Goal: Task Accomplishment & Management: Use online tool/utility

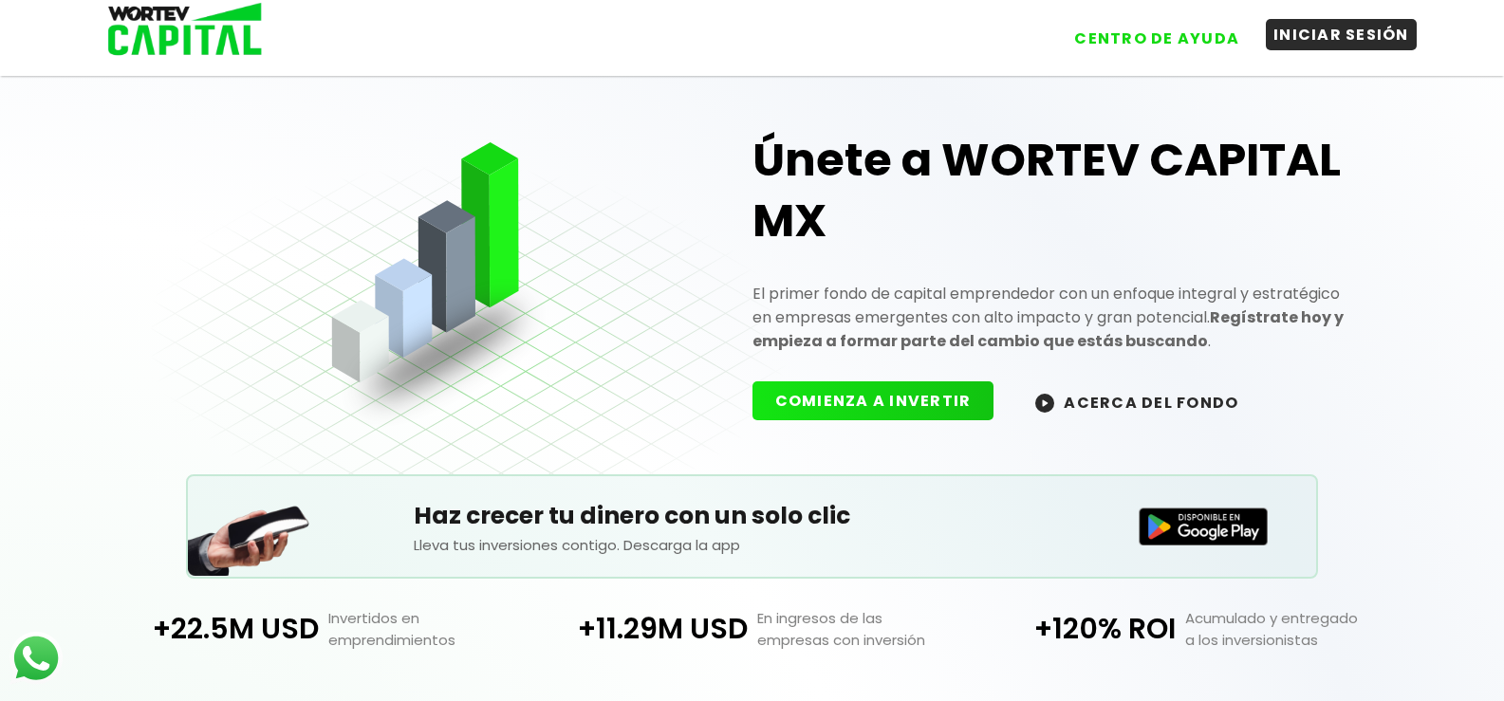
click at [1287, 45] on button "INICIAR SESIÓN" at bounding box center [1341, 34] width 151 height 31
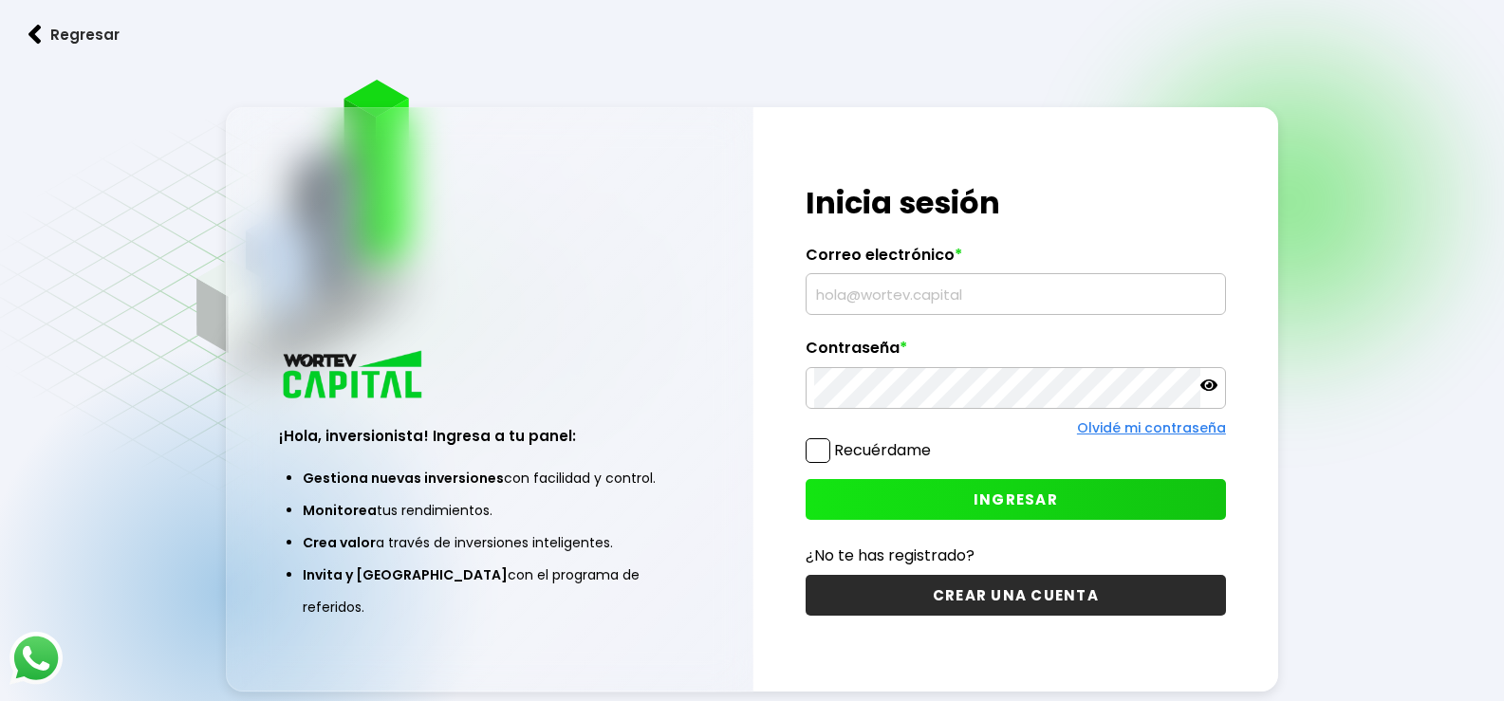
click at [864, 295] on input "text" at bounding box center [1015, 294] width 403 height 40
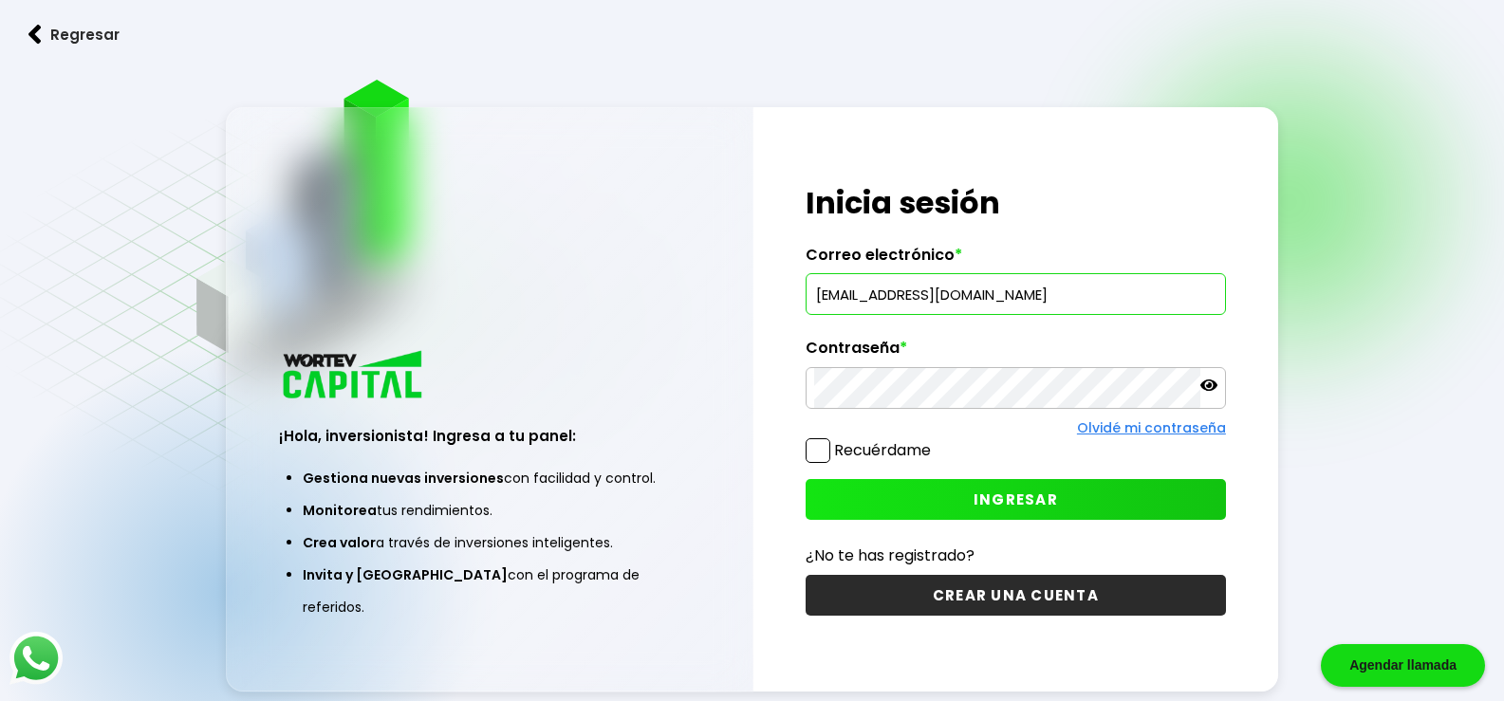
type input "[EMAIL_ADDRESS][DOMAIN_NAME]"
click at [1129, 493] on button "INGRESAR" at bounding box center [1016, 499] width 420 height 41
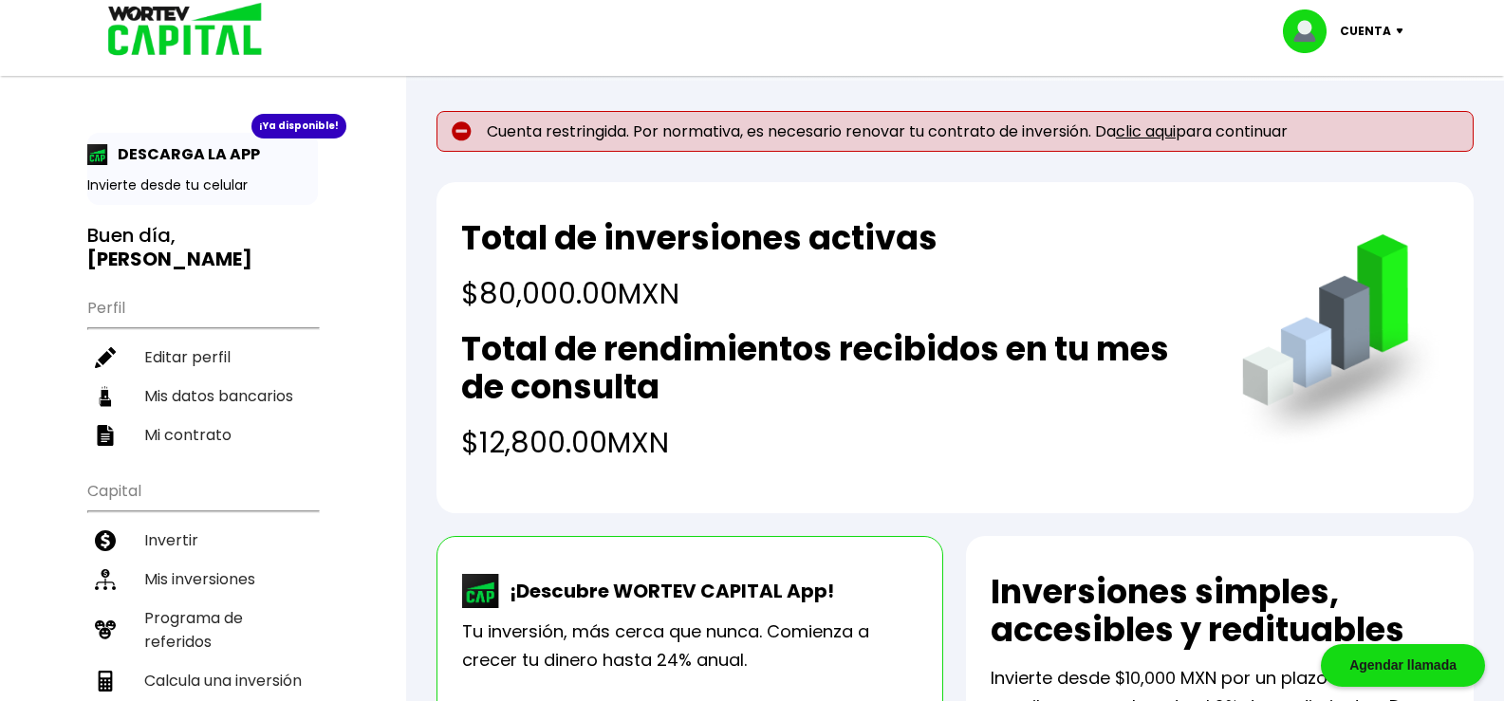
click at [1157, 131] on link "clic aqui" at bounding box center [1146, 132] width 60 height 22
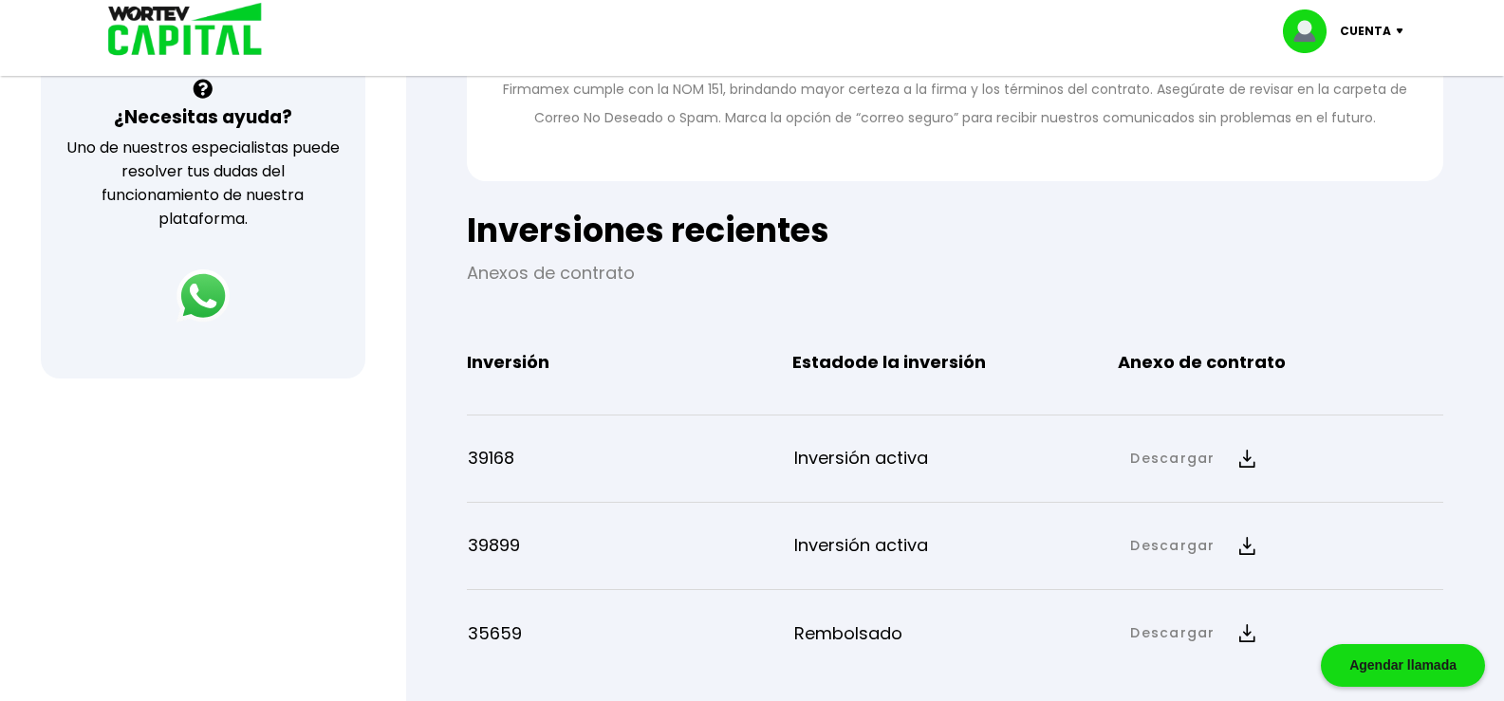
scroll to position [759, 0]
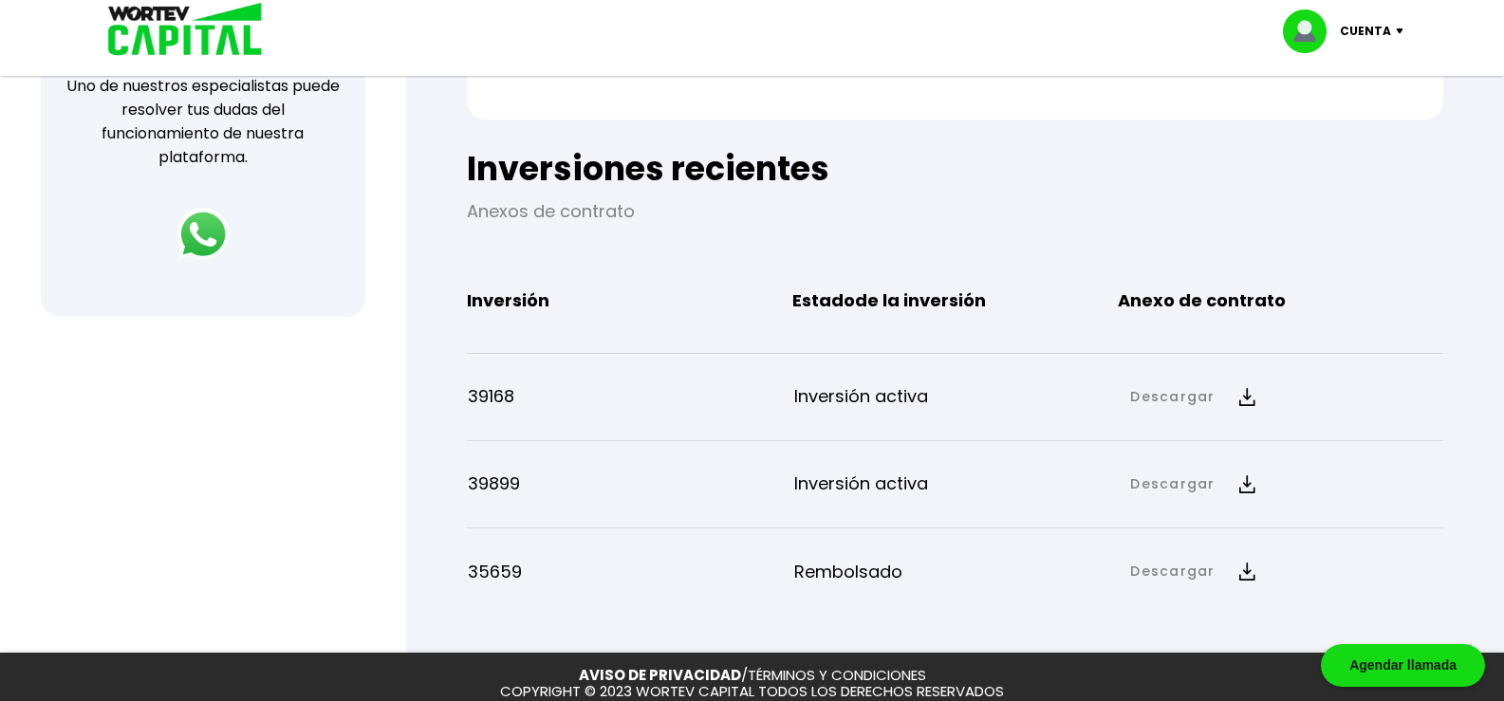
click at [1240, 483] on img at bounding box center [1248, 485] width 16 height 18
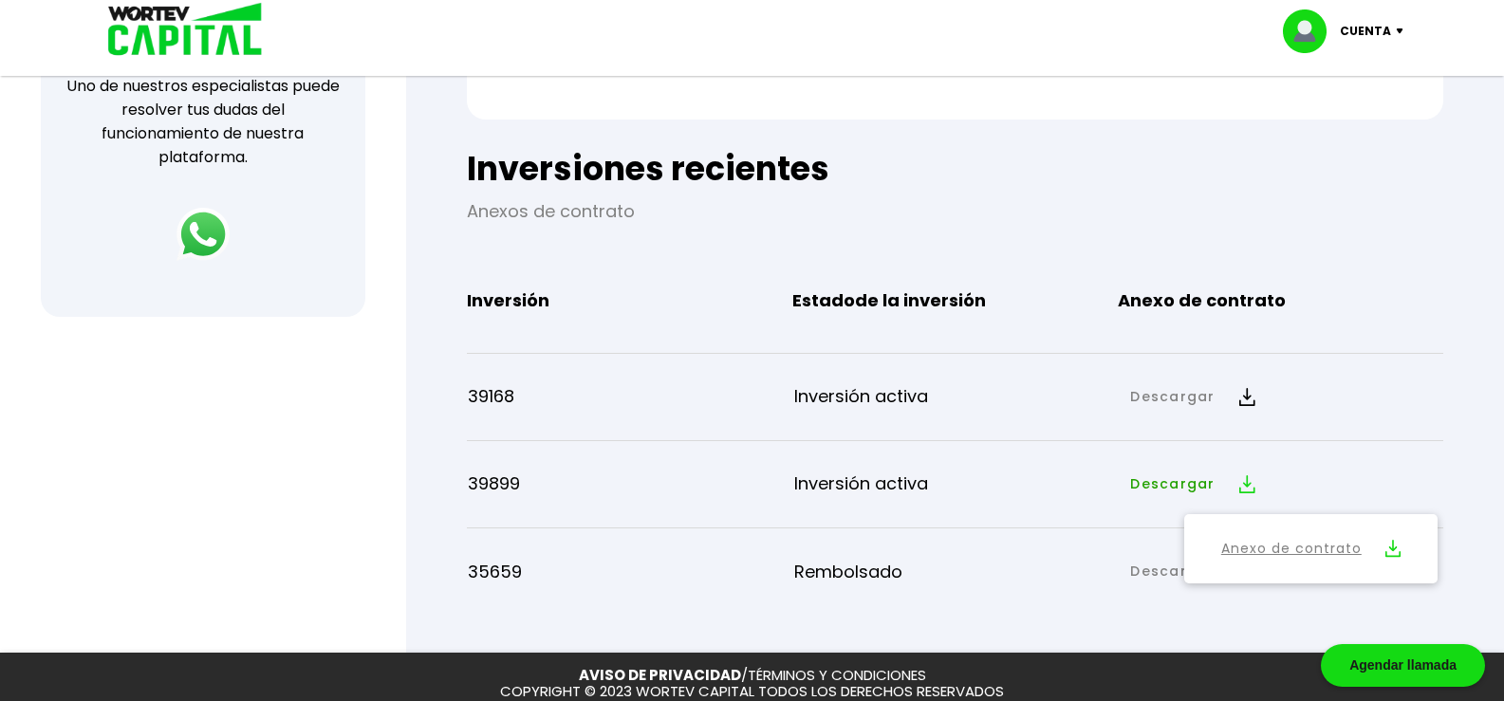
click at [1264, 547] on link "Anexo de contrato" at bounding box center [1292, 549] width 140 height 24
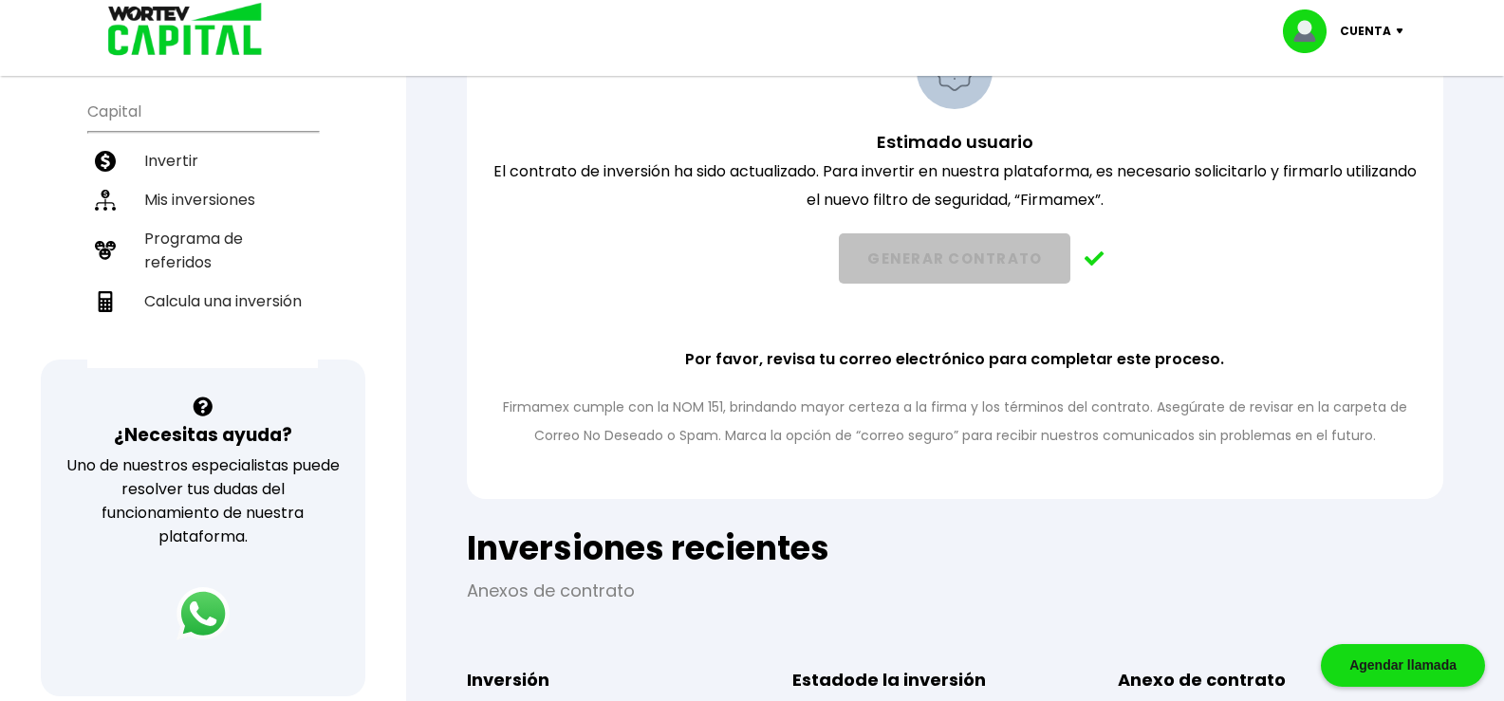
scroll to position [0, 0]
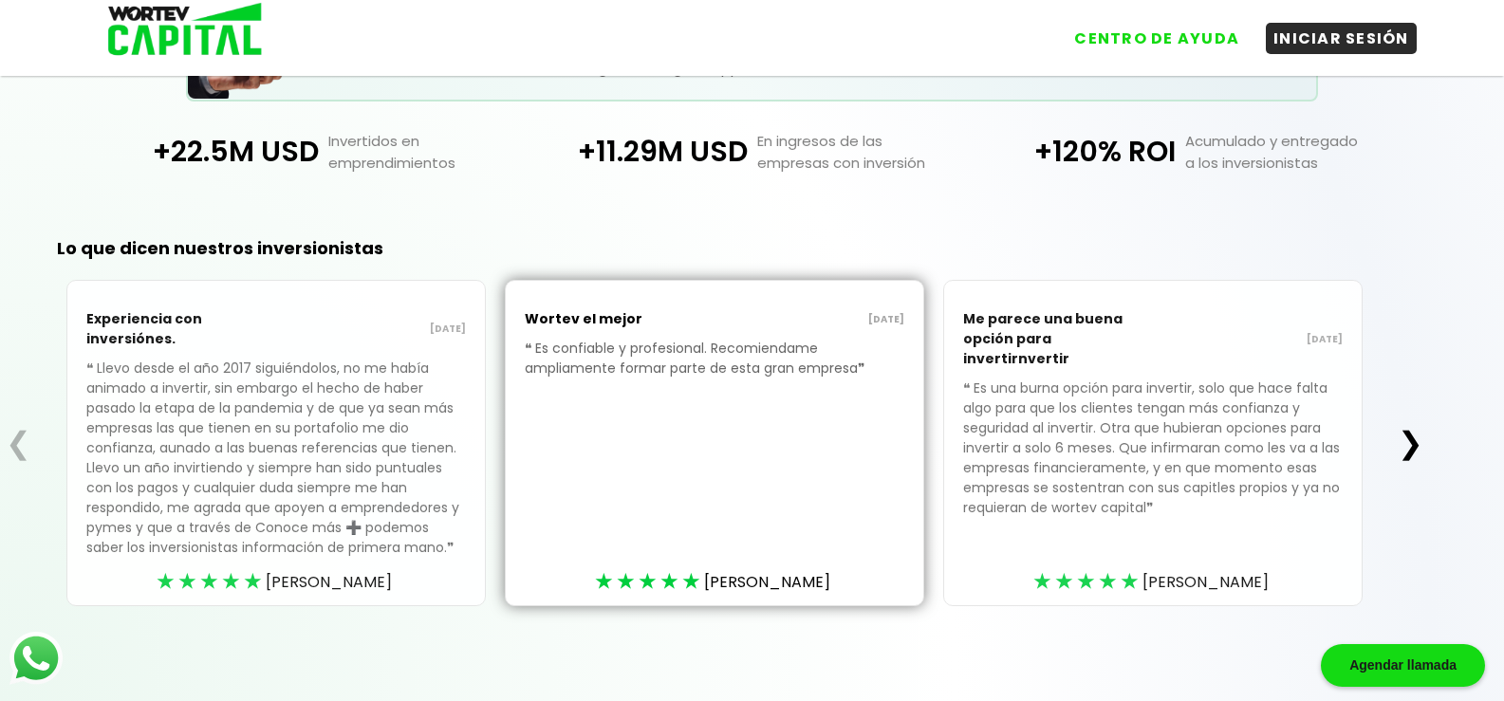
scroll to position [193, 0]
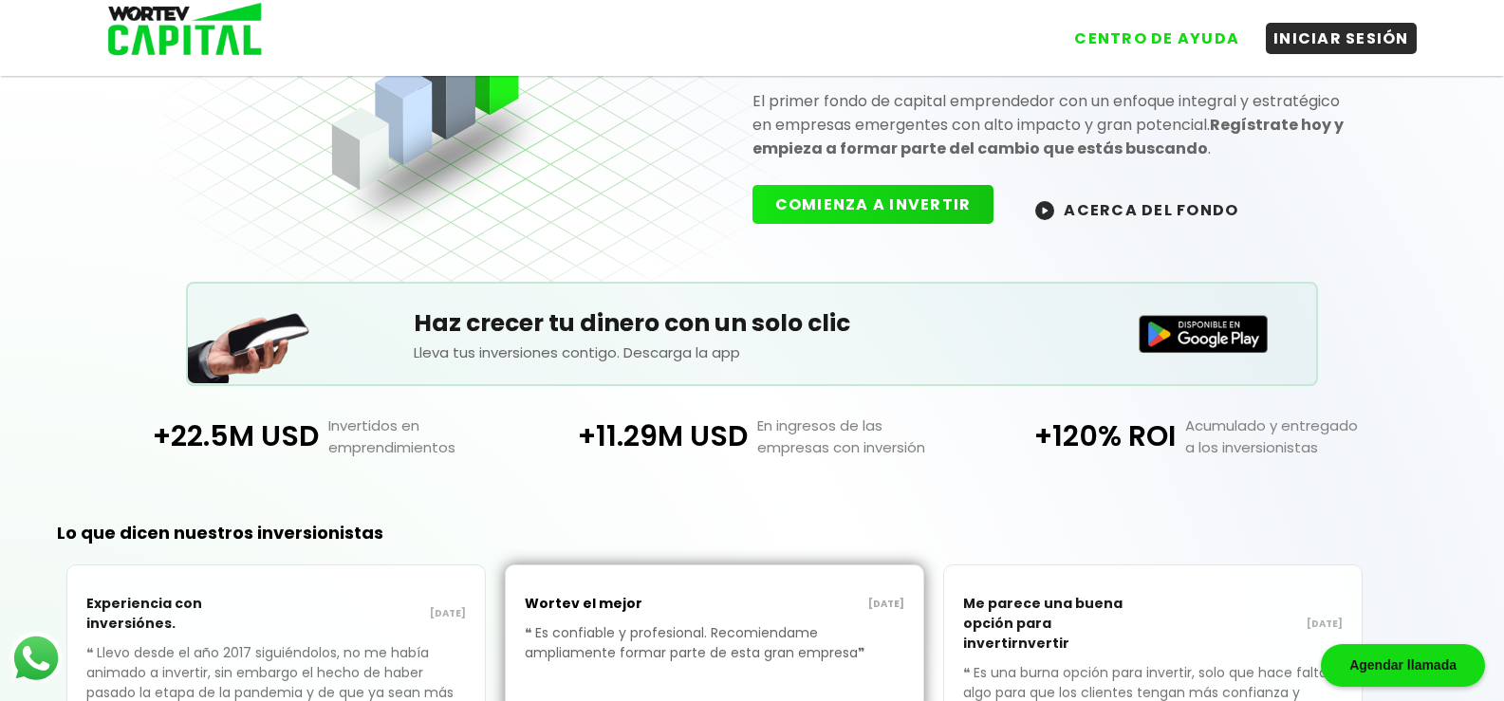
click at [882, 205] on button "COMIENZA A INVERTIR" at bounding box center [874, 204] width 242 height 39
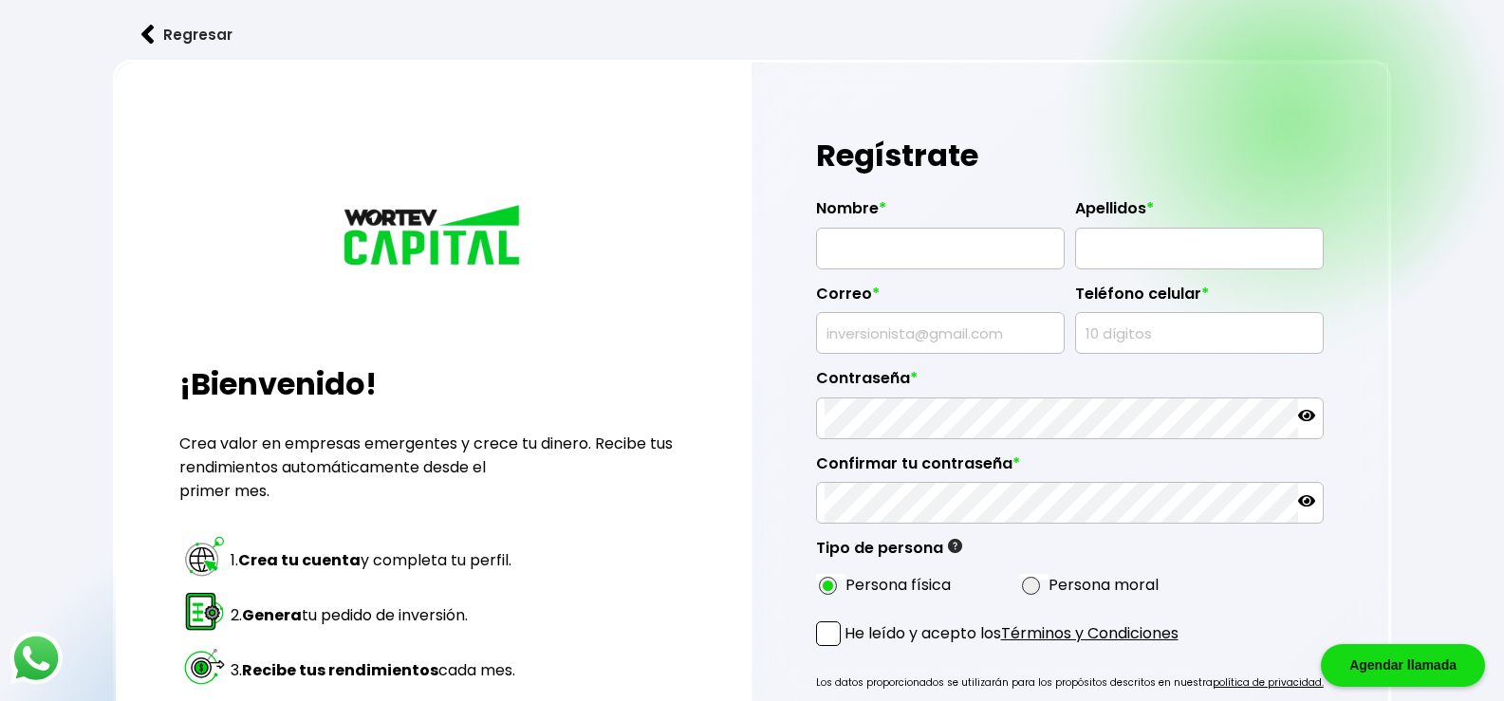
click at [183, 37] on button "Regresar" at bounding box center [187, 34] width 148 height 50
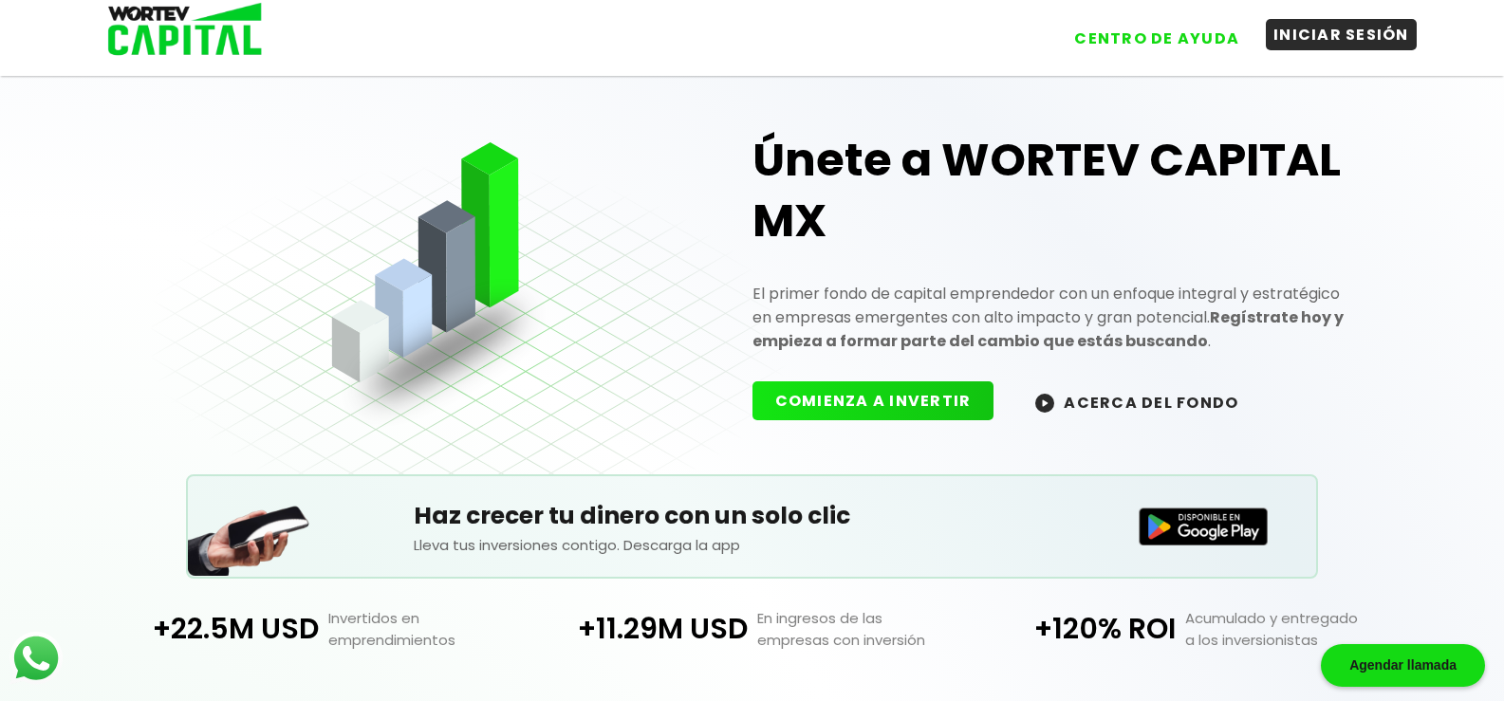
click at [1317, 41] on button "INICIAR SESIÓN" at bounding box center [1341, 34] width 151 height 31
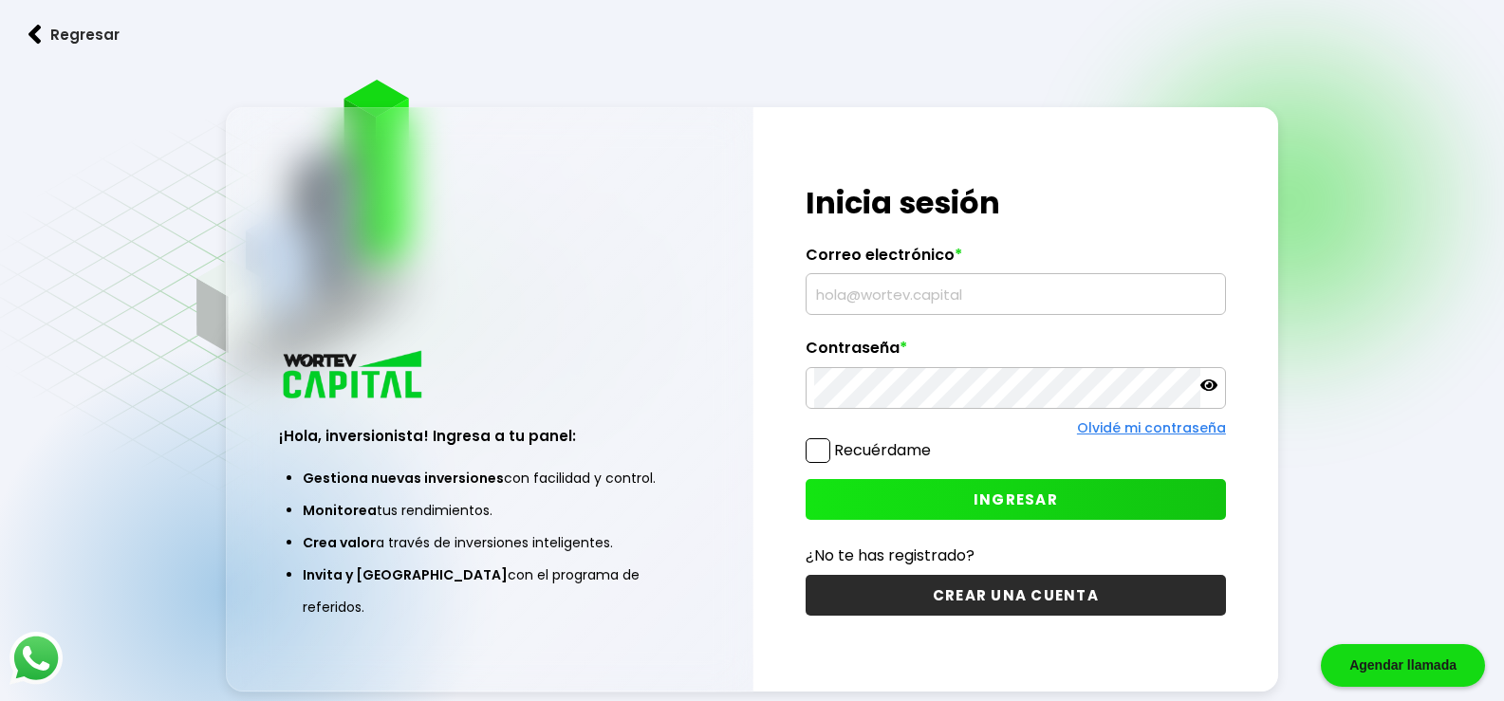
click at [853, 289] on input "text" at bounding box center [1015, 294] width 403 height 40
type input "laura_abril294@hotmail.com"
click at [1066, 484] on button "INGRESAR" at bounding box center [1016, 499] width 420 height 41
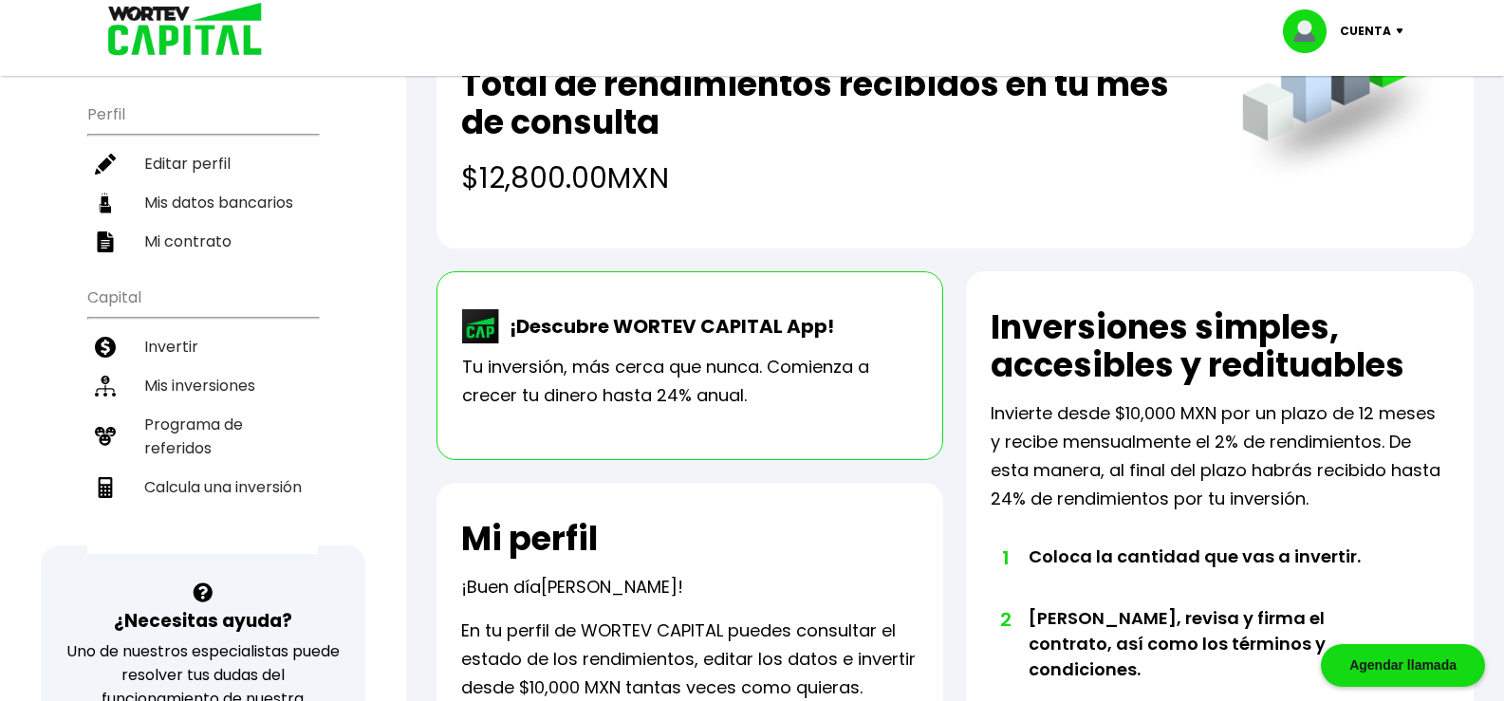
scroll to position [190, 0]
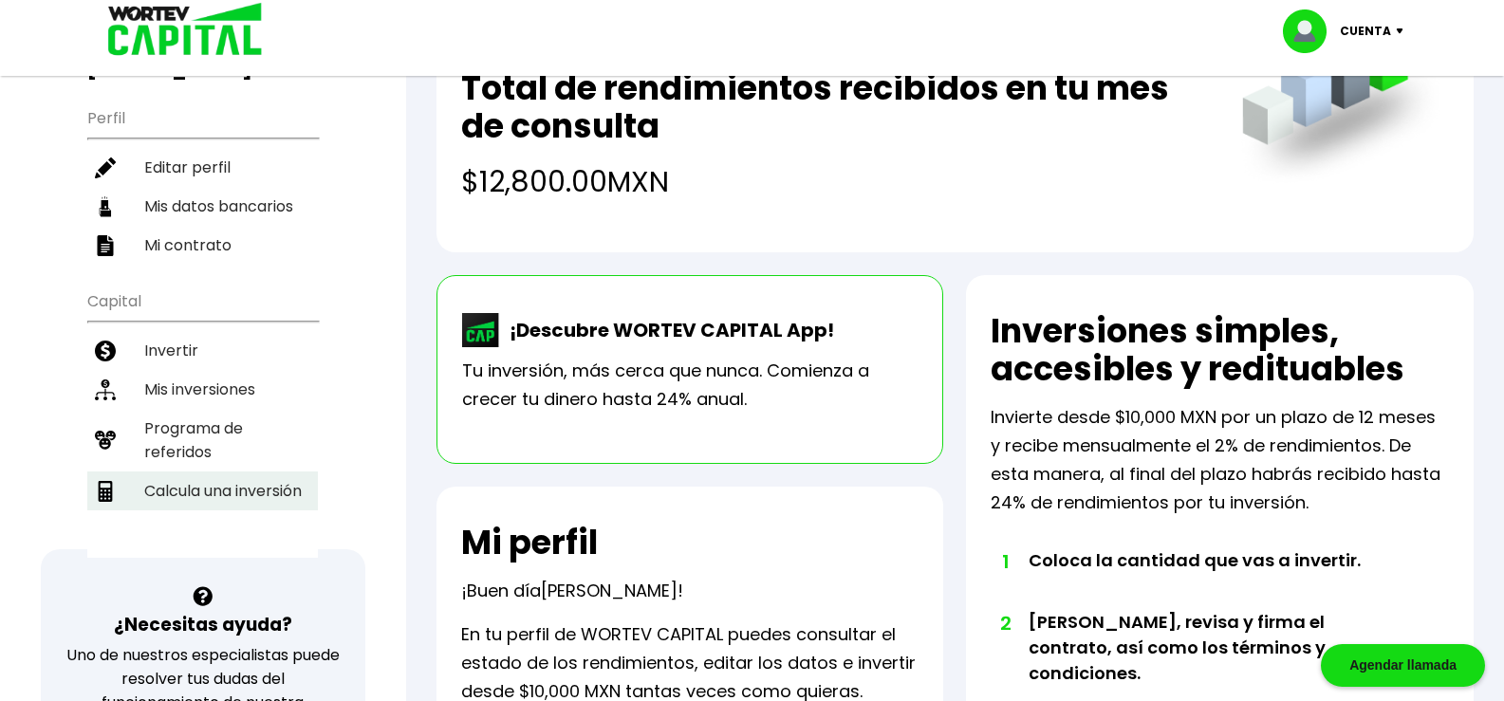
click at [246, 472] on li "Calcula una inversión" at bounding box center [202, 491] width 231 height 39
select select "1"
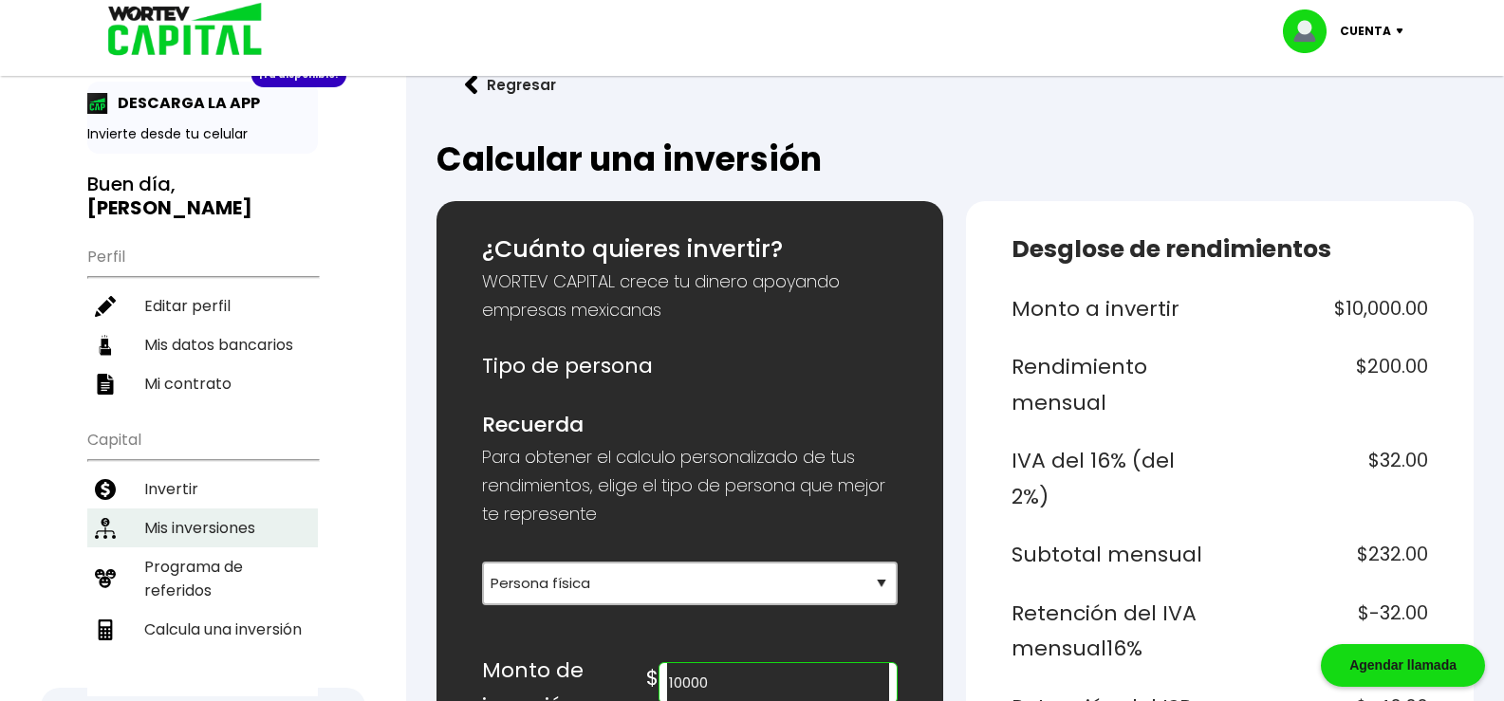
scroll to position [95, 0]
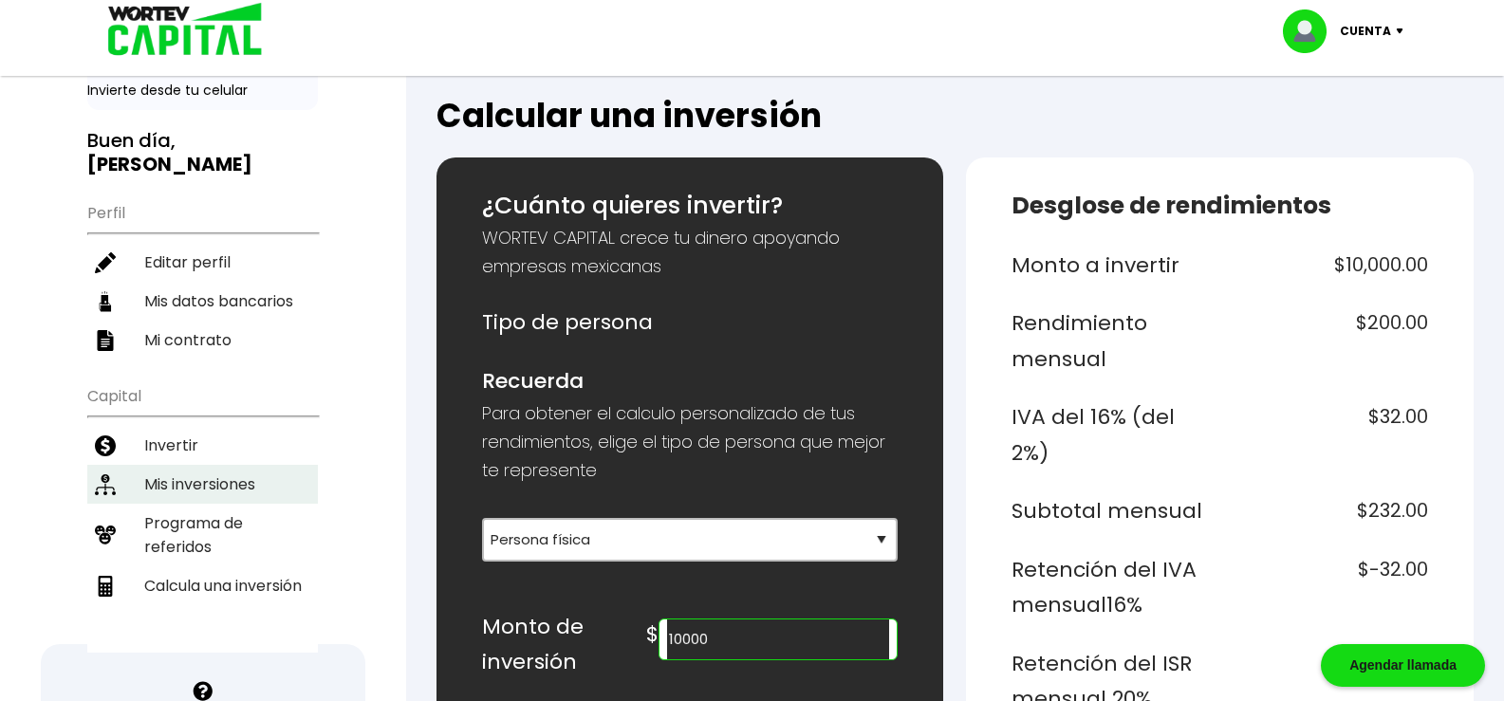
click at [207, 465] on li "Mis inversiones" at bounding box center [202, 484] width 231 height 39
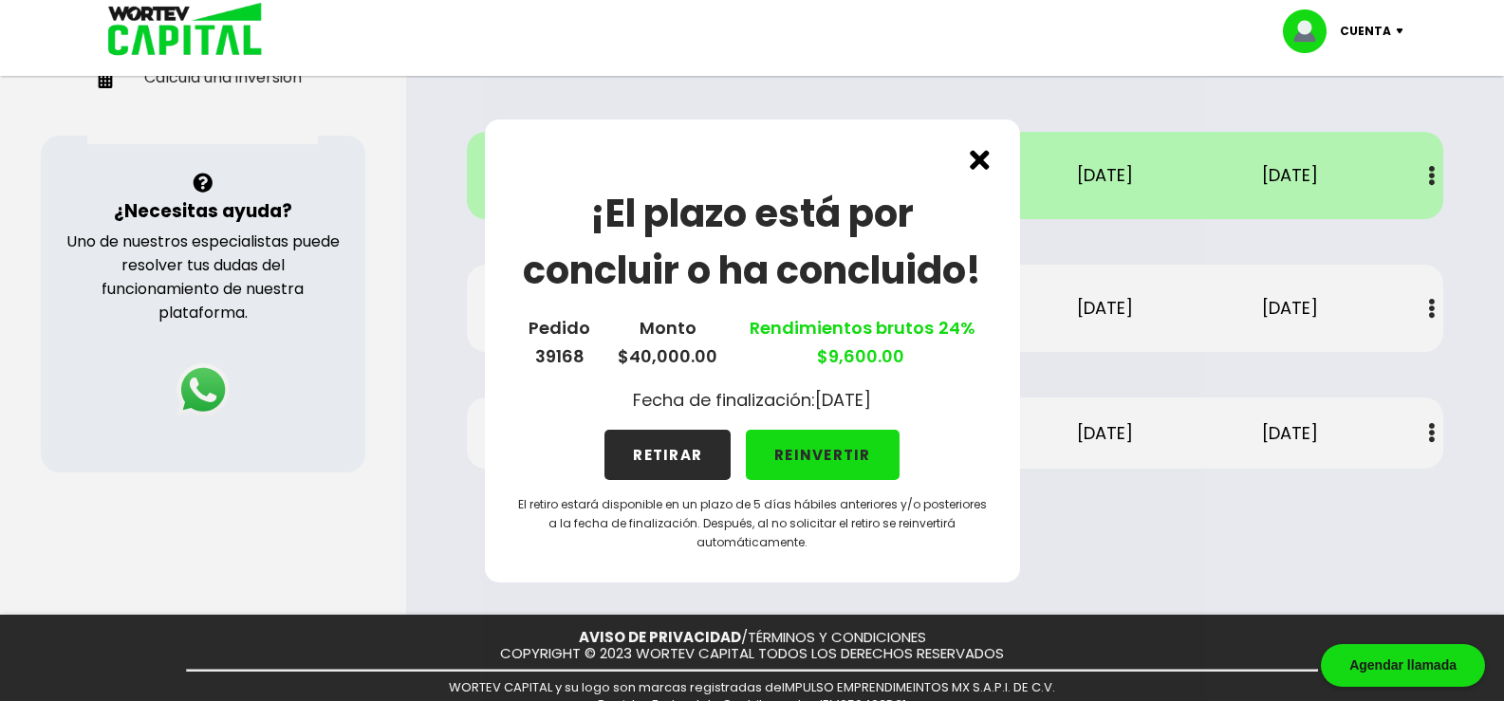
scroll to position [664, 0]
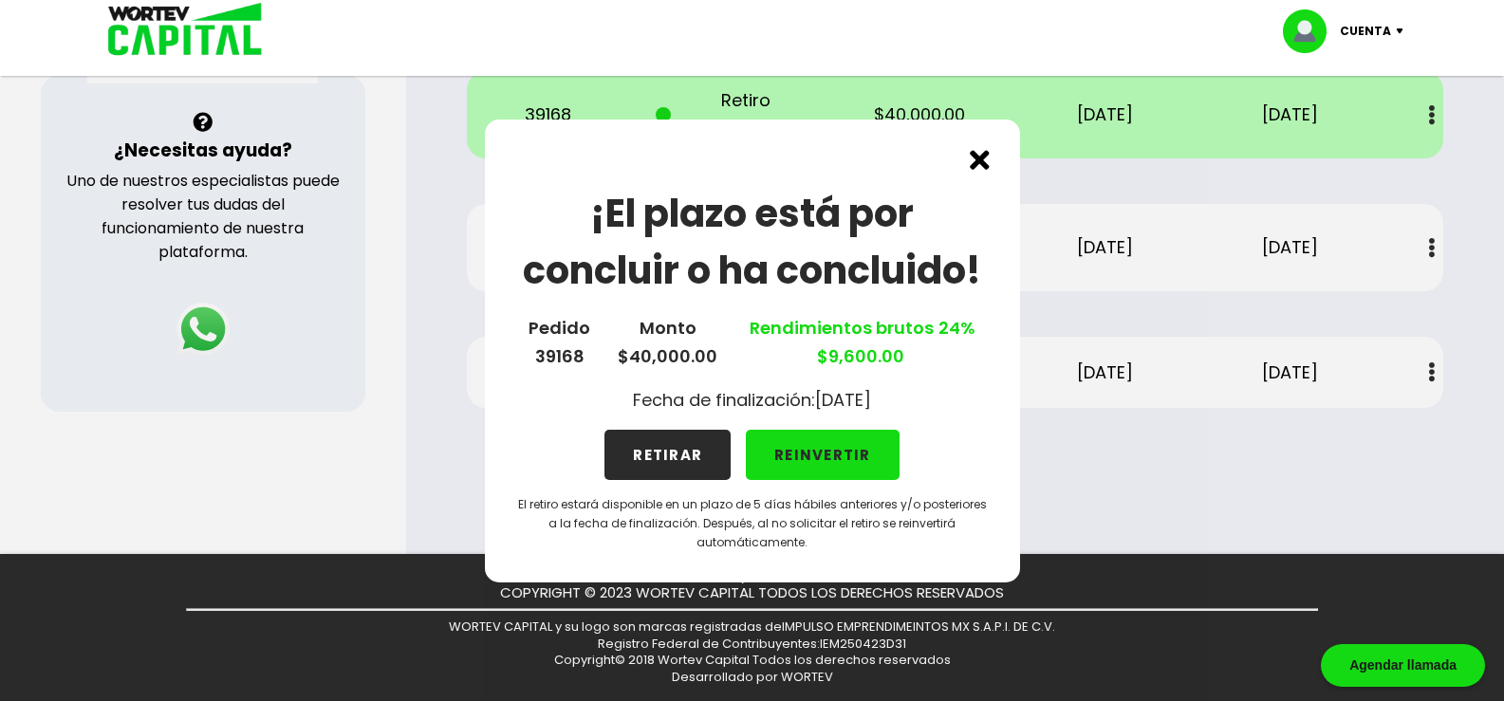
click at [693, 455] on button "RETIRAR" at bounding box center [668, 455] width 126 height 50
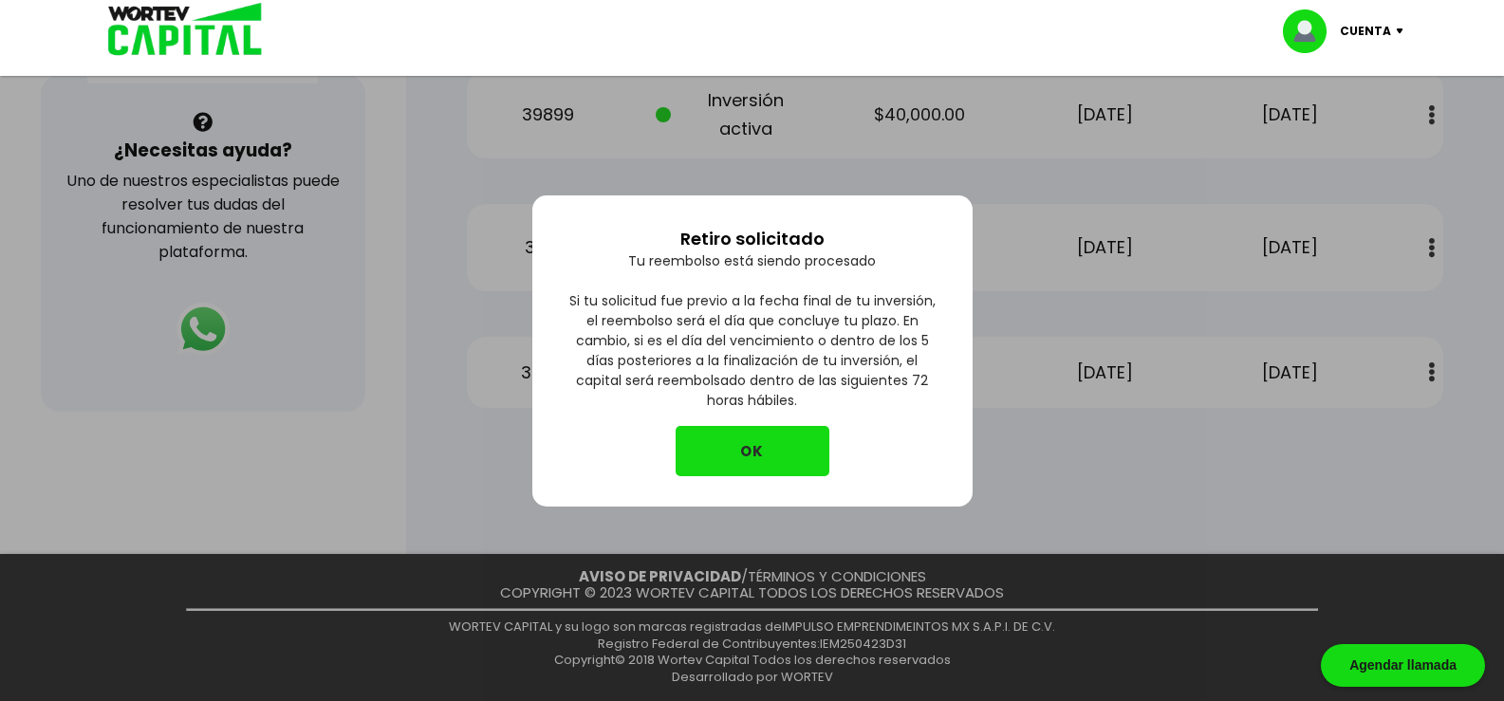
click at [719, 454] on button "OK" at bounding box center [753, 451] width 154 height 50
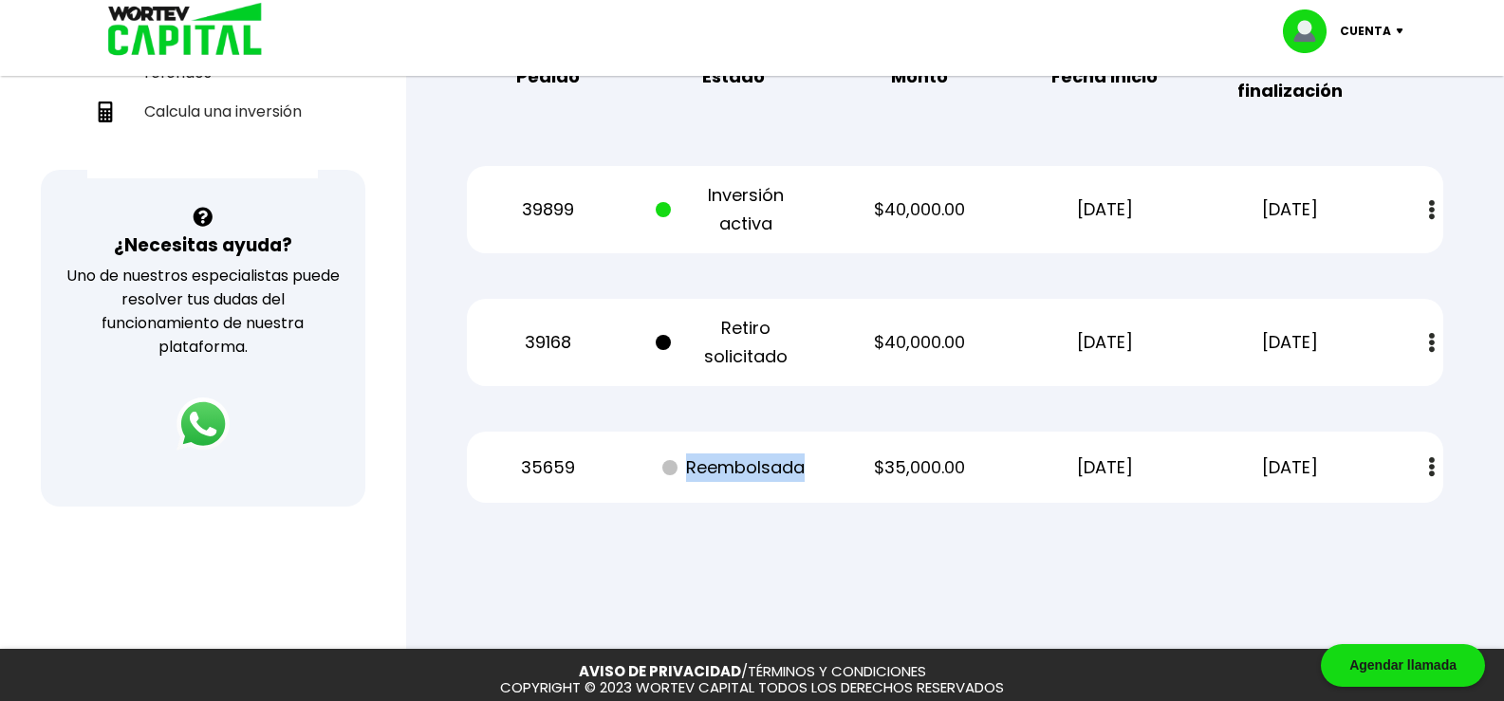
scroll to position [475, 0]
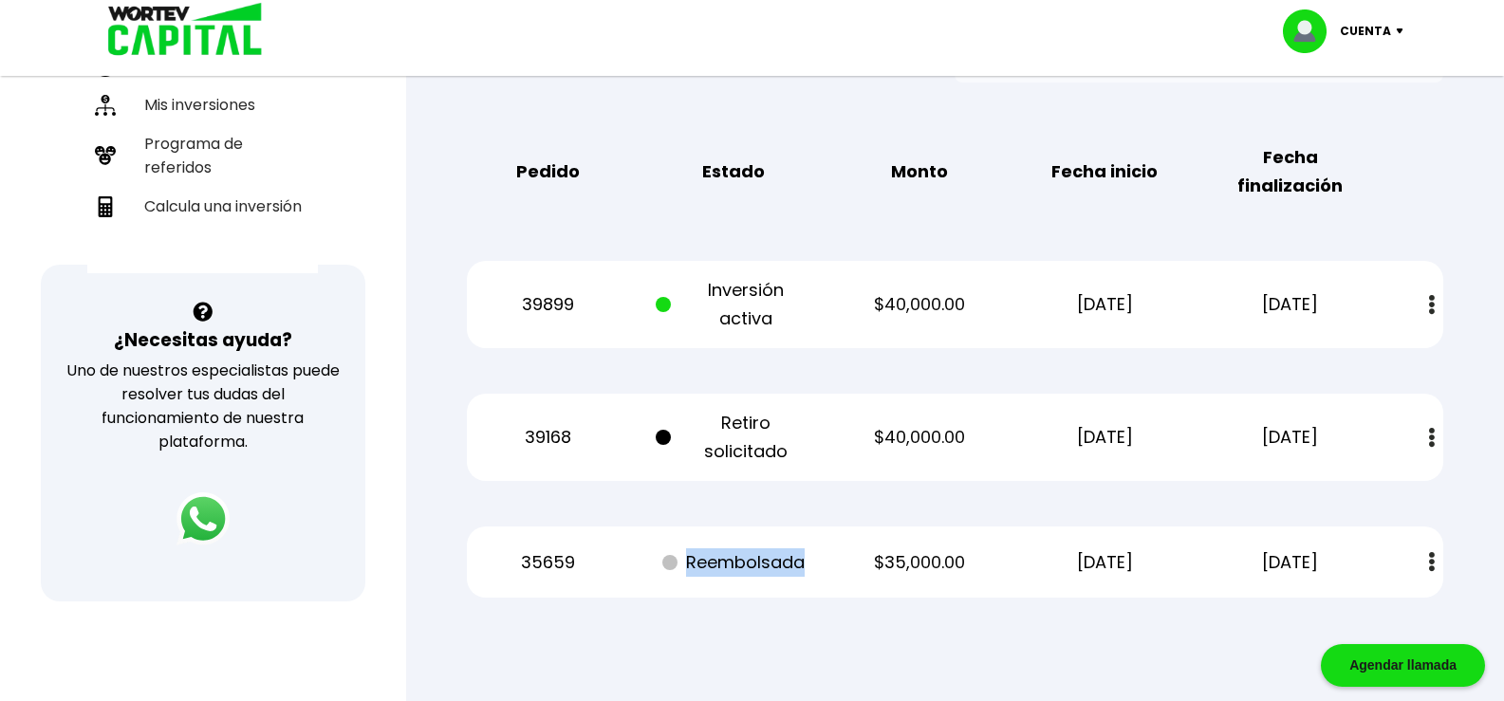
click at [1431, 439] on img at bounding box center [1432, 438] width 6 height 20
click at [1445, 397] on div "Mis inversiones Como inversionista activo de WORTEV CAPITAL, apoyas el crecimie…" at bounding box center [955, 165] width 1037 height 926
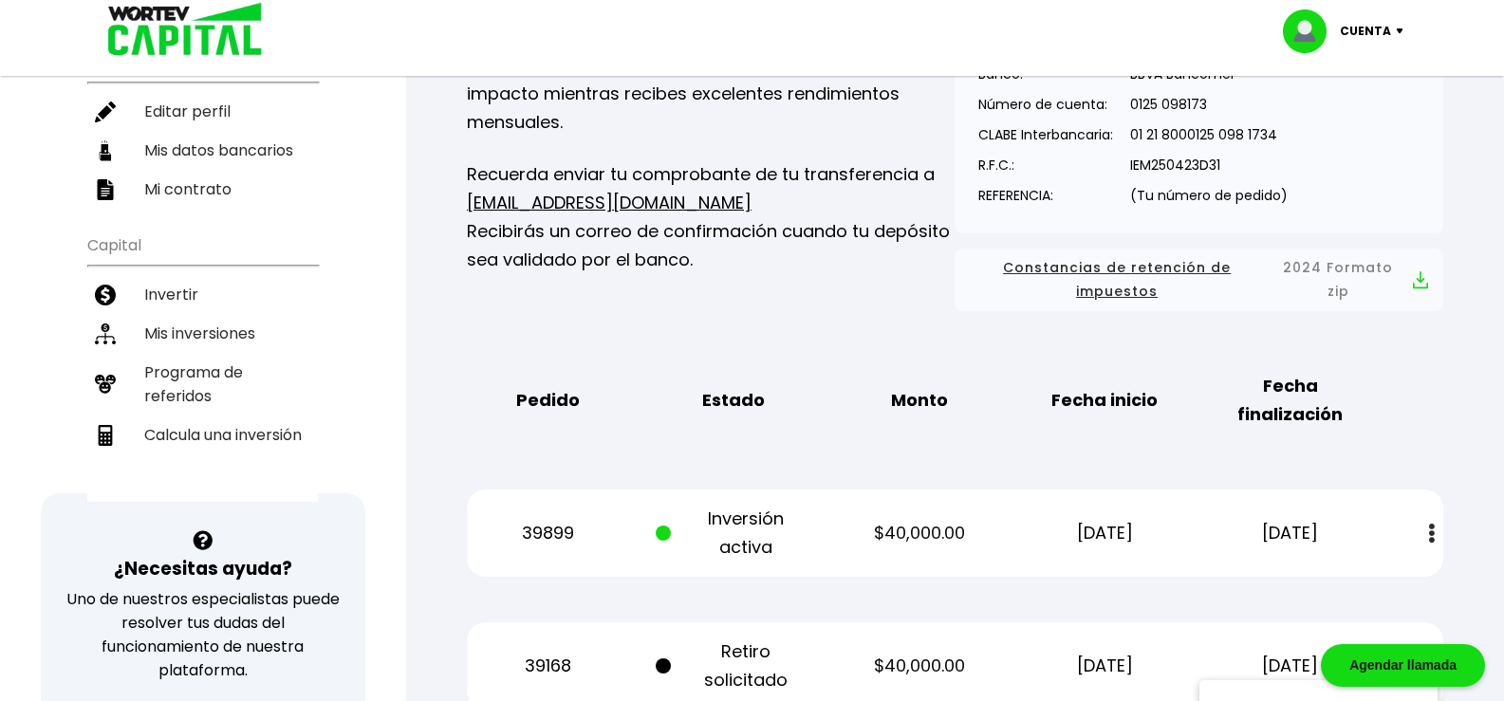
scroll to position [190, 0]
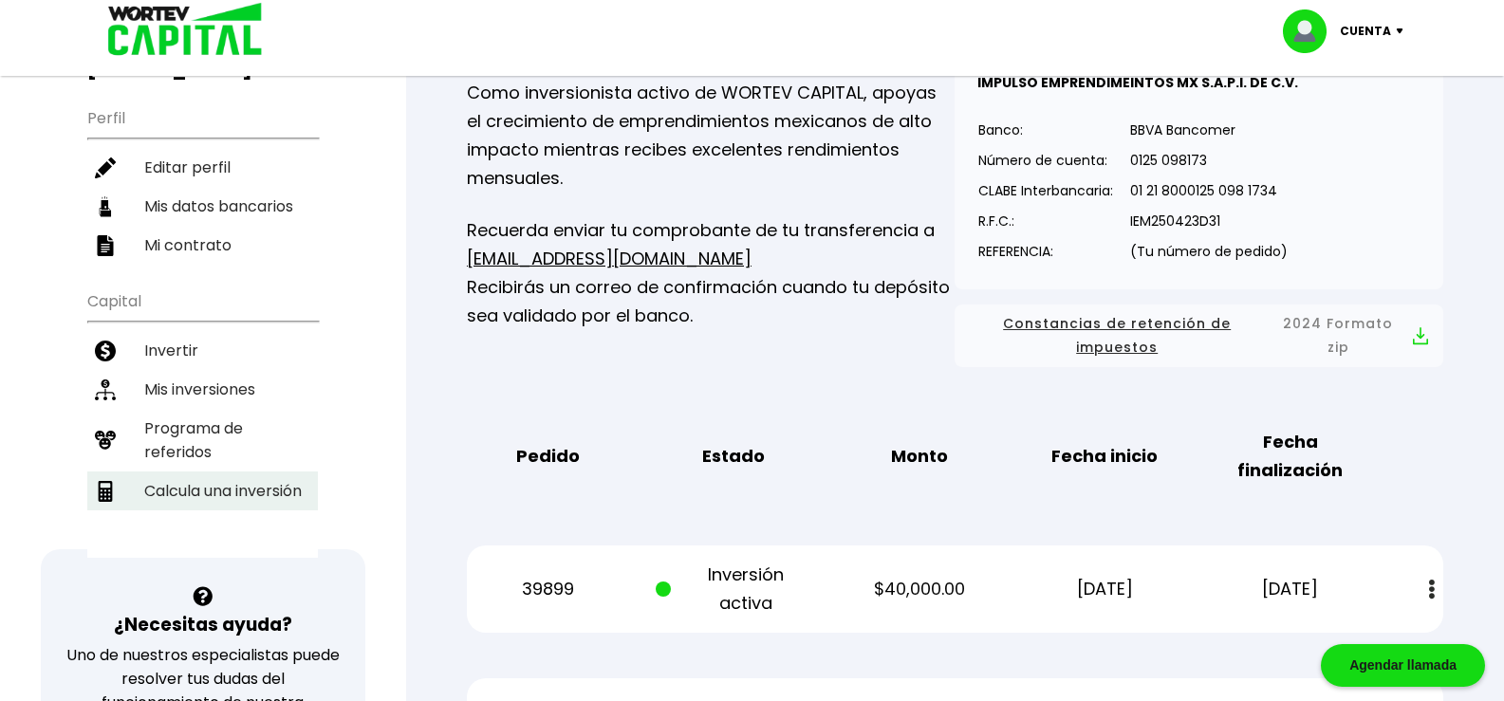
click at [171, 472] on li "Calcula una inversión" at bounding box center [202, 491] width 231 height 39
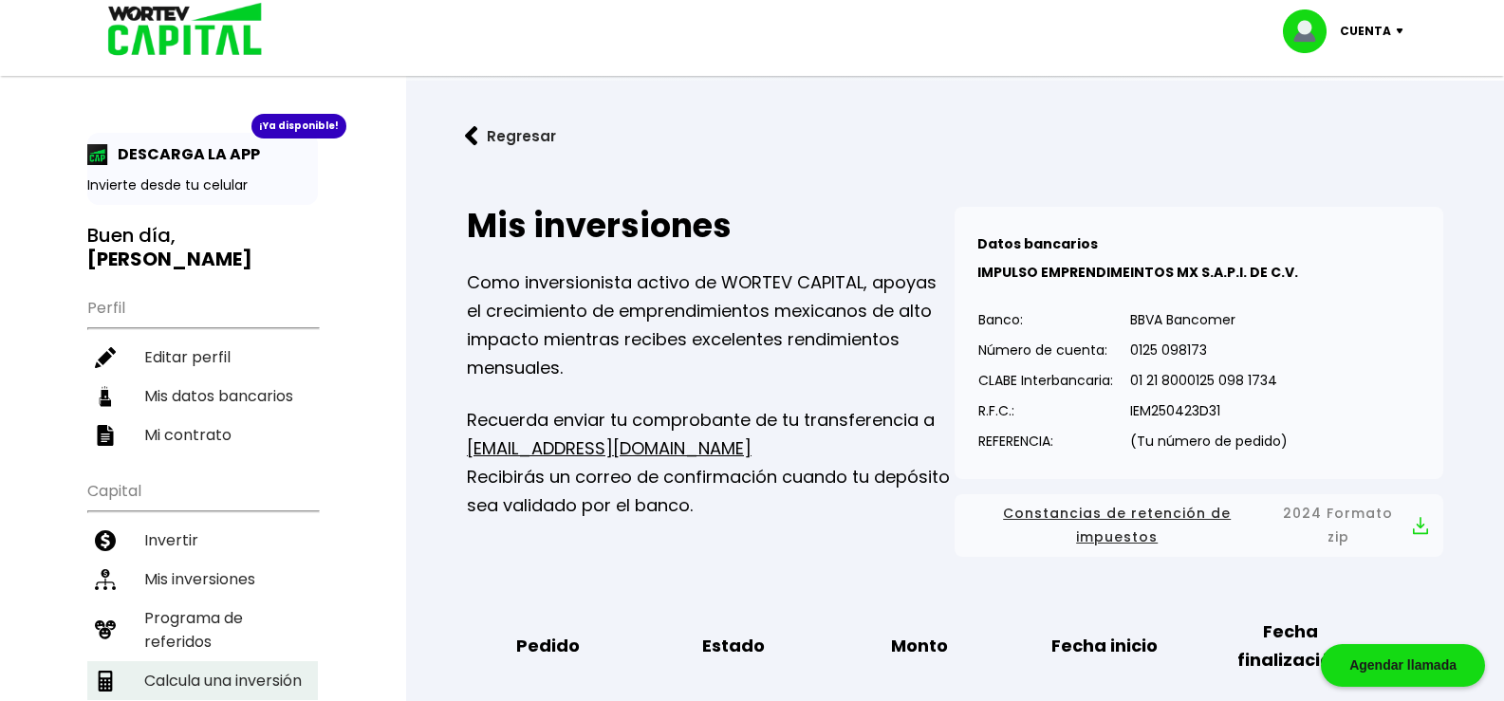
select select "1"
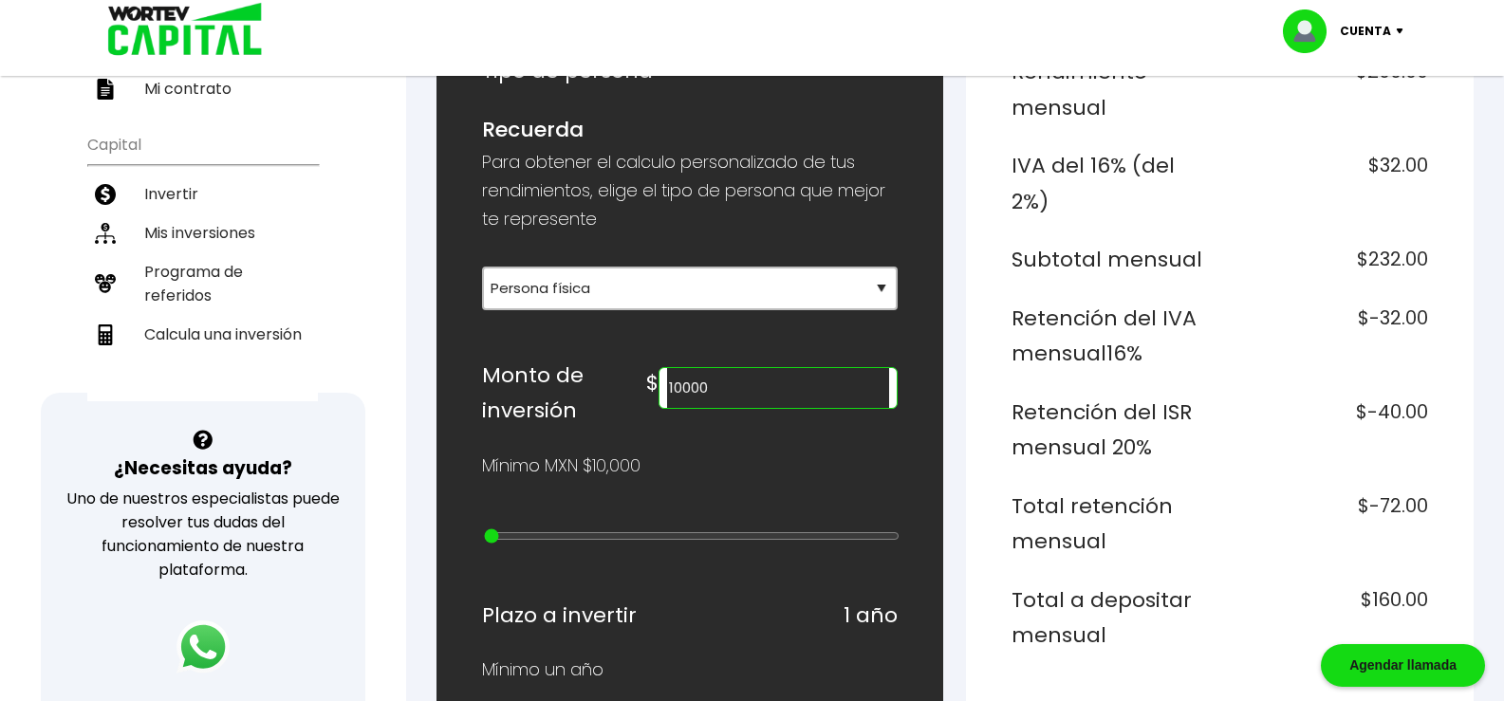
scroll to position [380, 0]
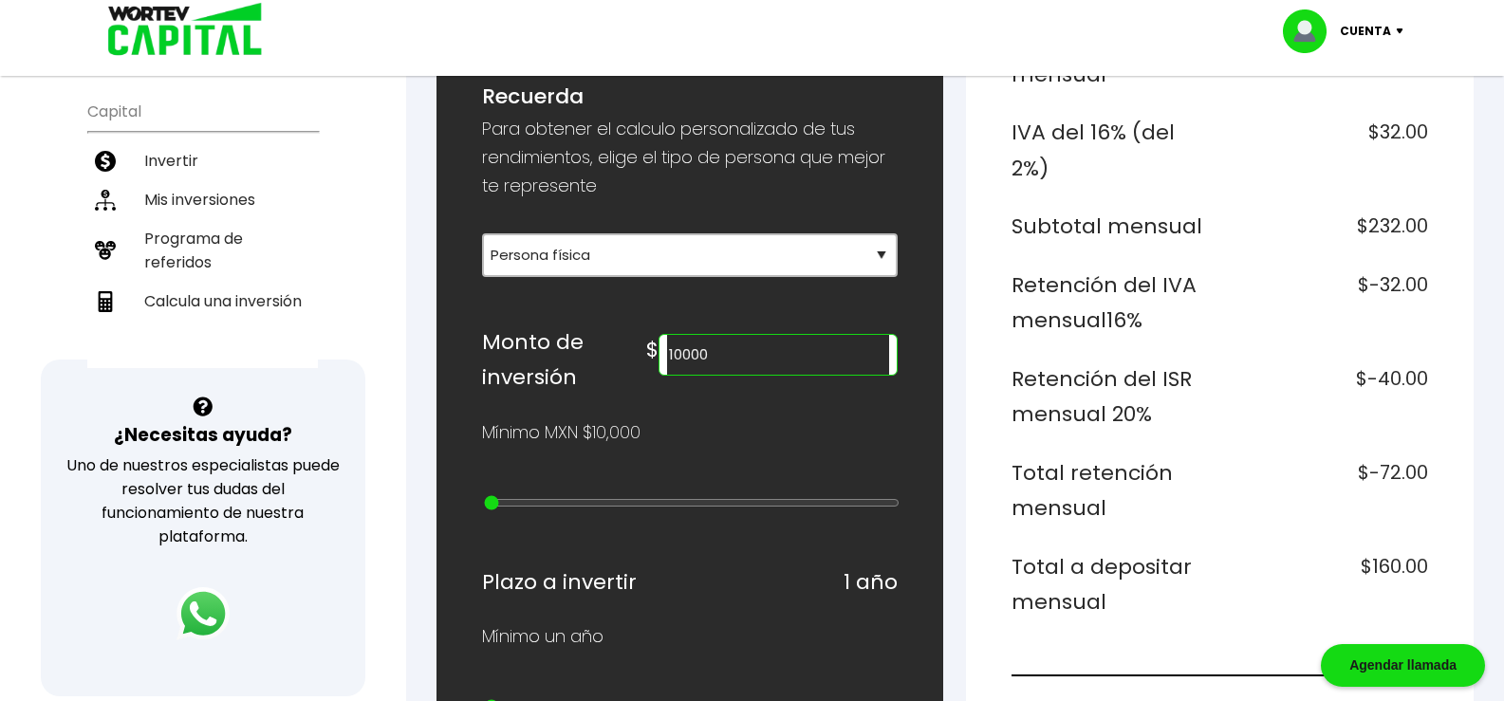
click at [721, 356] on input "10000" at bounding box center [778, 355] width 223 height 40
click at [1181, 553] on h6 "Total a depositar mensual" at bounding box center [1112, 585] width 200 height 71
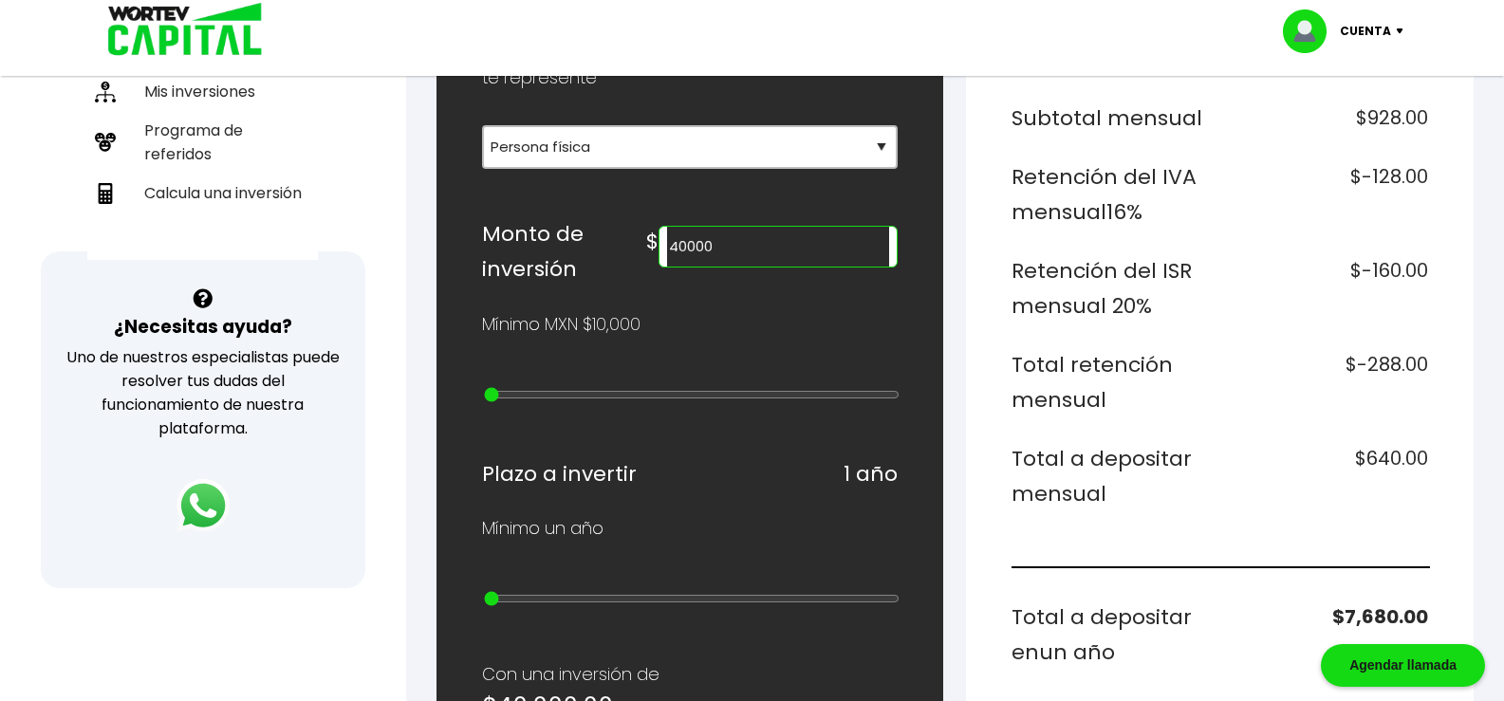
scroll to position [475, 0]
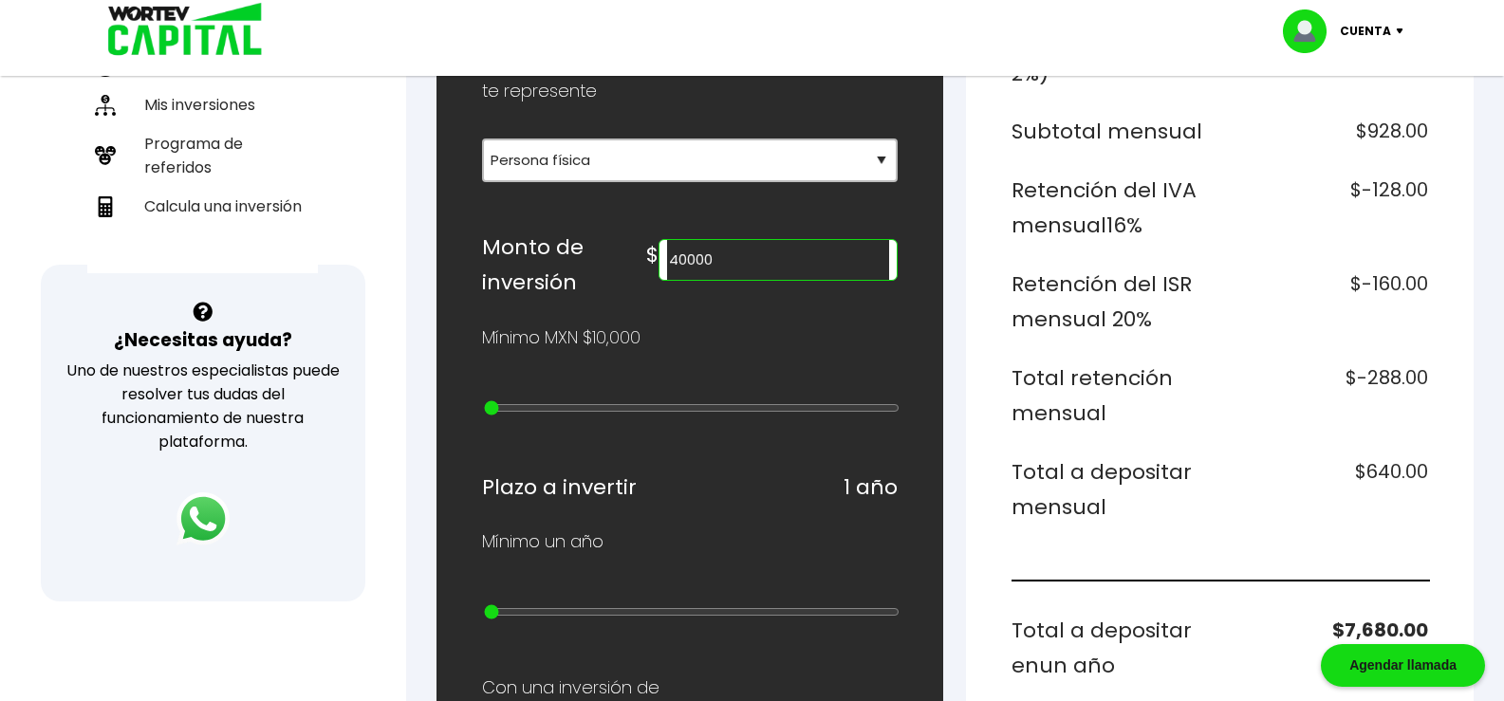
click at [720, 261] on input "40000" at bounding box center [778, 260] width 223 height 40
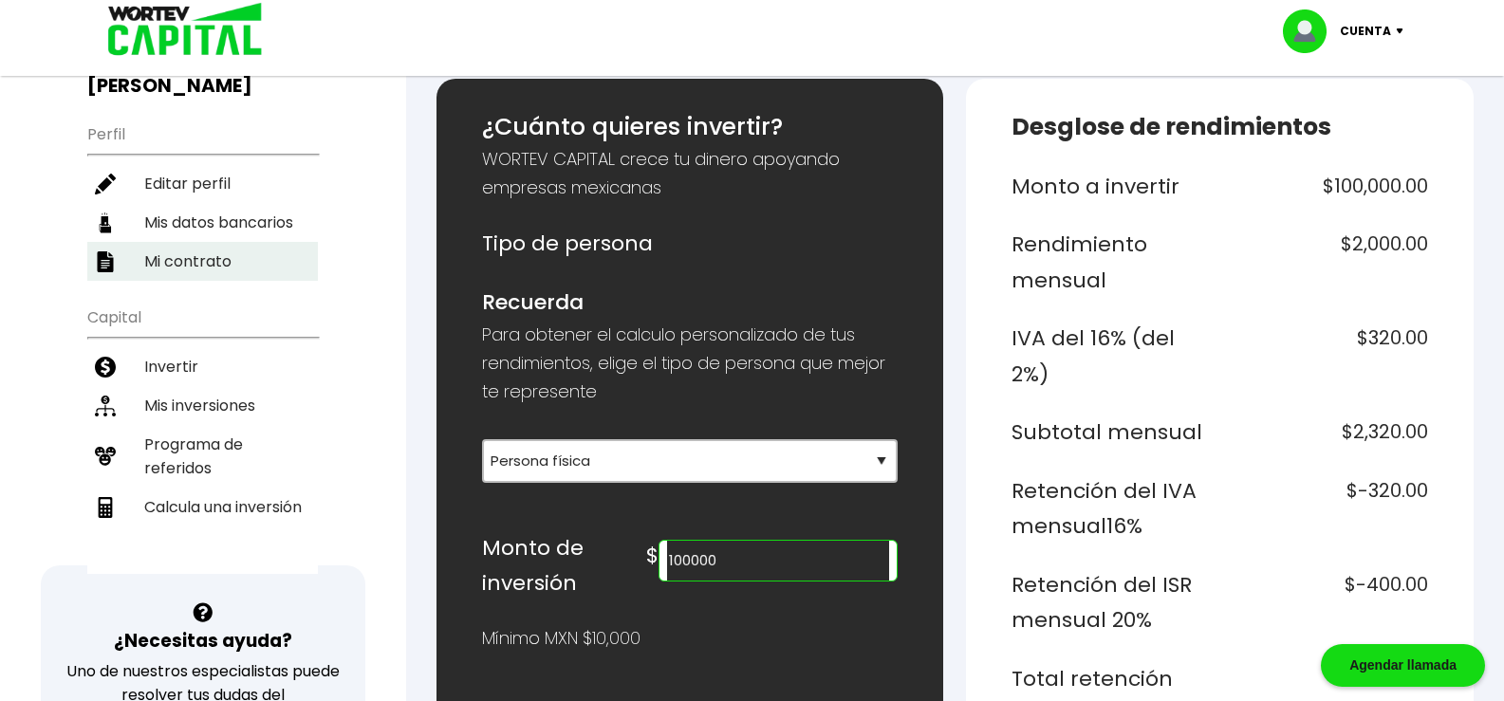
scroll to position [190, 0]
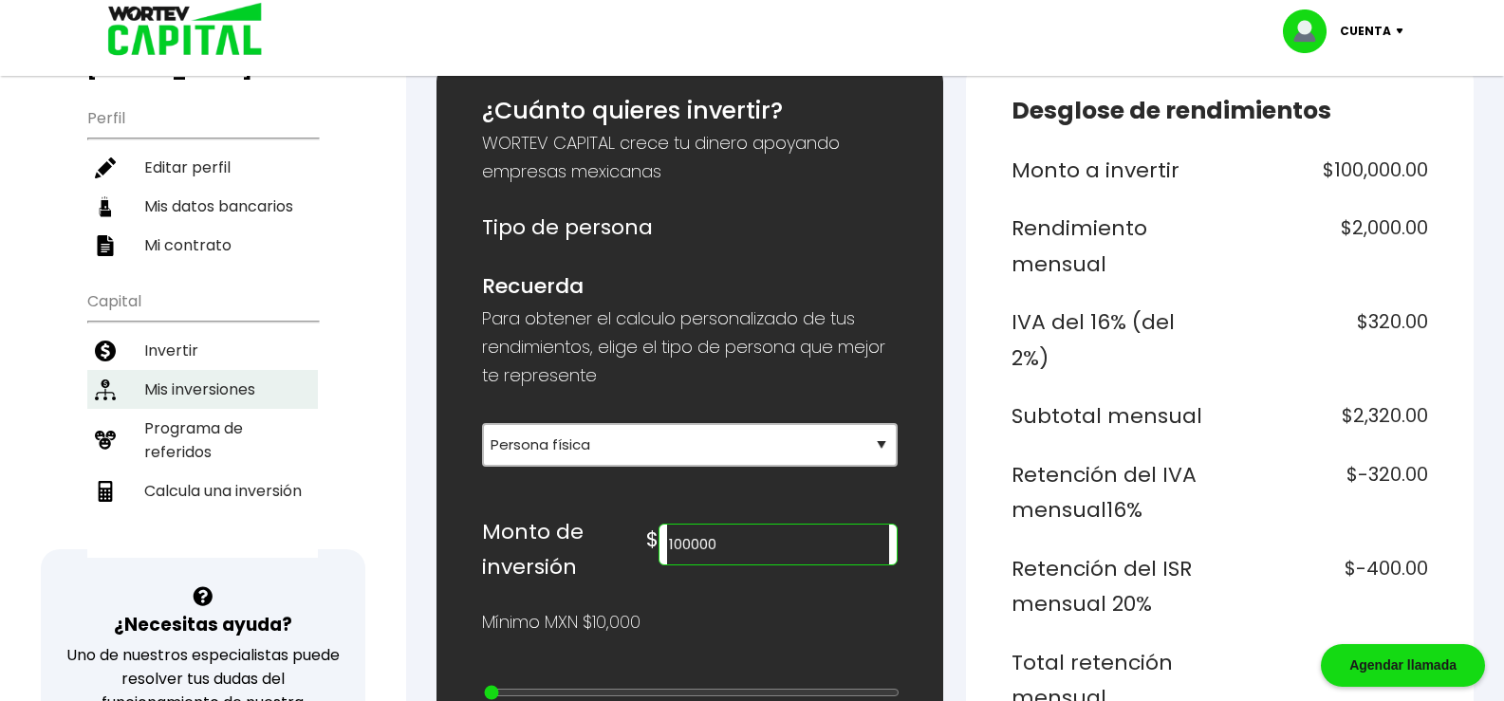
type input "100000"
click at [224, 370] on li "Mis inversiones" at bounding box center [202, 389] width 231 height 39
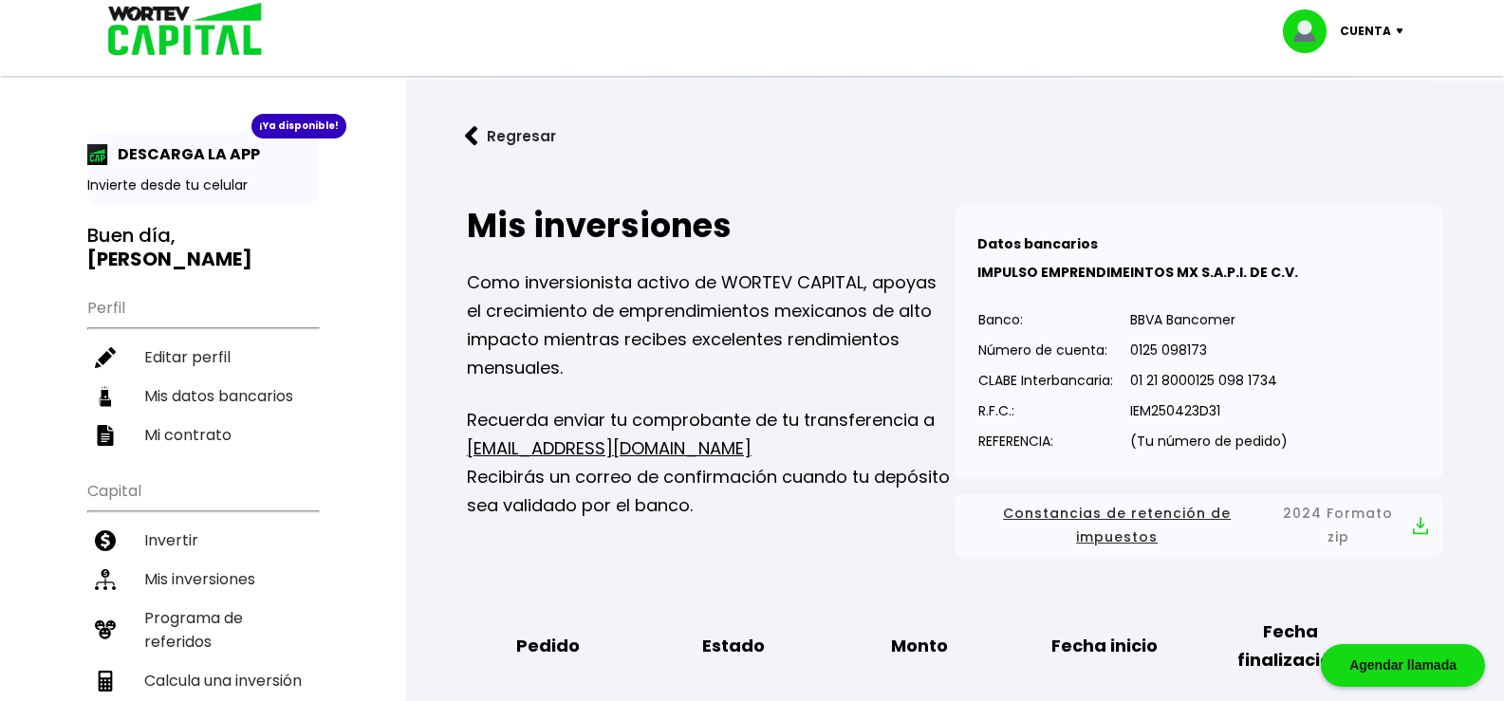
click at [1399, 28] on img at bounding box center [1405, 31] width 26 height 6
click at [1334, 119] on li "Cerrar sesión" at bounding box center [1346, 126] width 152 height 39
